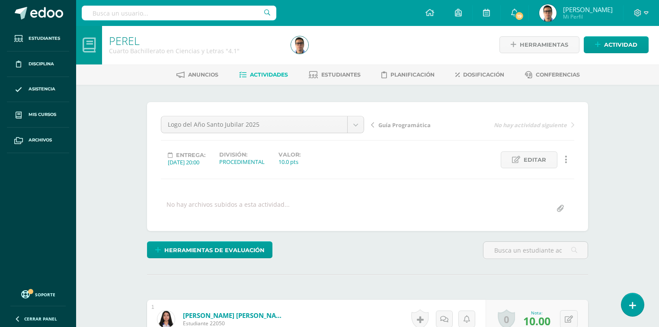
scroll to position [1, 0]
type input "+"
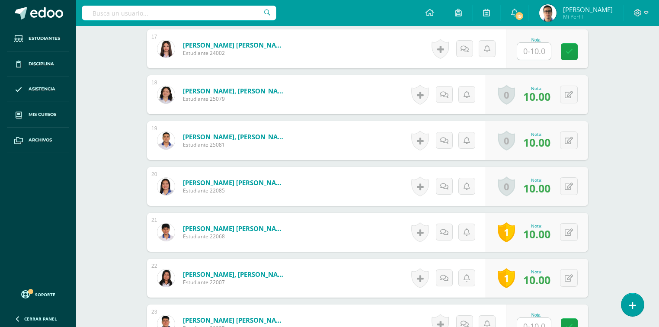
scroll to position [970, 0]
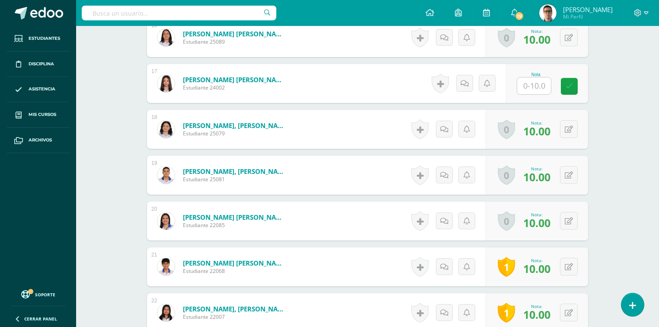
click at [537, 88] on input "text" at bounding box center [534, 85] width 34 height 17
type input "10"
click at [622, 125] on div "[PERSON_NAME] Cuarto Bachillerato en Ciencias y Letras "4.1" Herramientas Detal…" at bounding box center [367, 64] width 583 height 2017
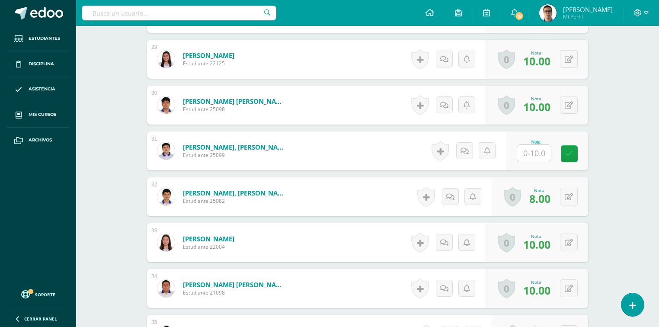
scroll to position [1542, 0]
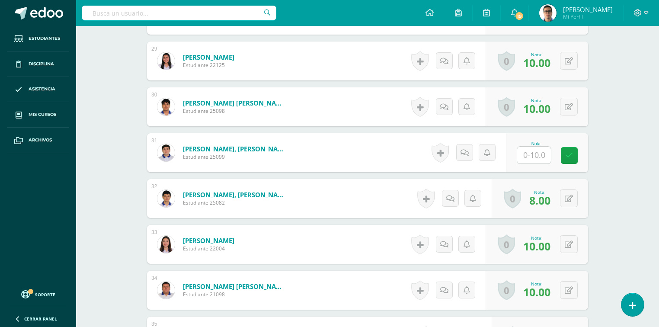
click at [520, 150] on input "text" at bounding box center [534, 155] width 34 height 17
type input "10"
drag, startPoint x: 631, startPoint y: 131, endPoint x: 642, endPoint y: 137, distance: 12.0
